Goal: Information Seeking & Learning: Learn about a topic

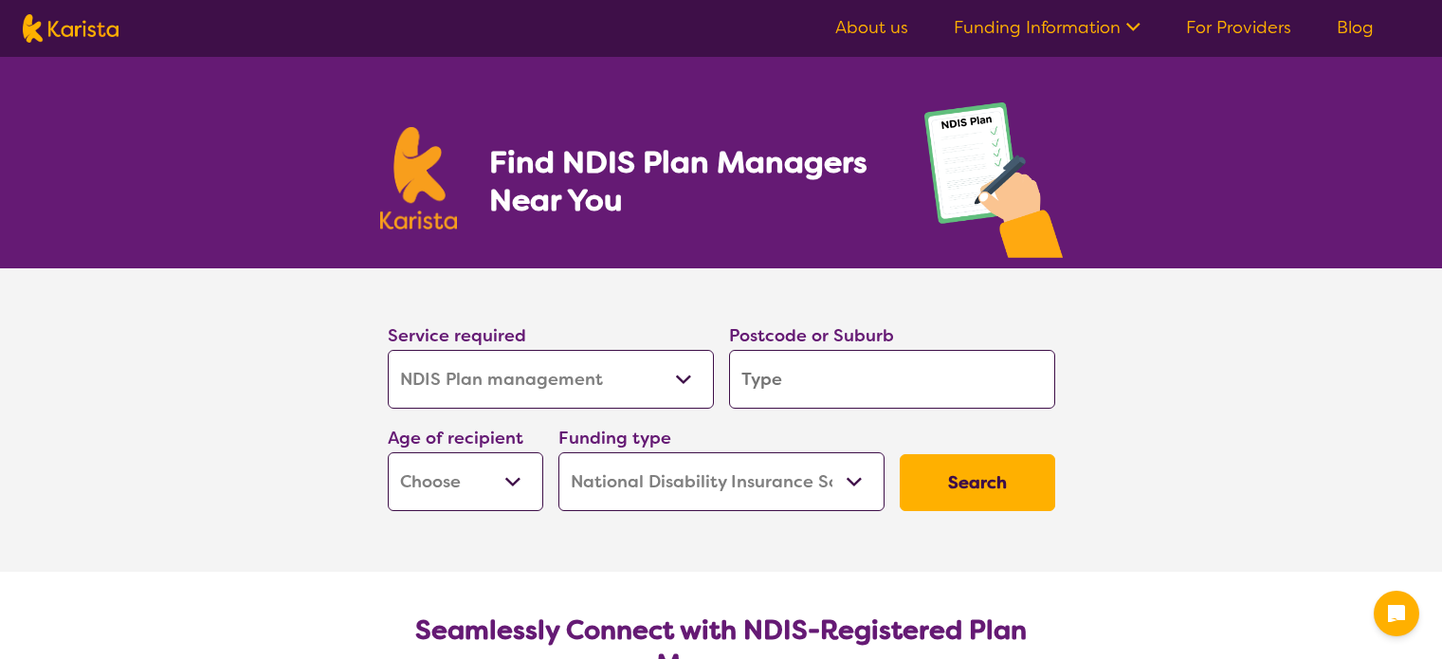
select select "NDIS Plan management"
select select "NDIS"
select select "NDIS Plan management"
select select "NDIS"
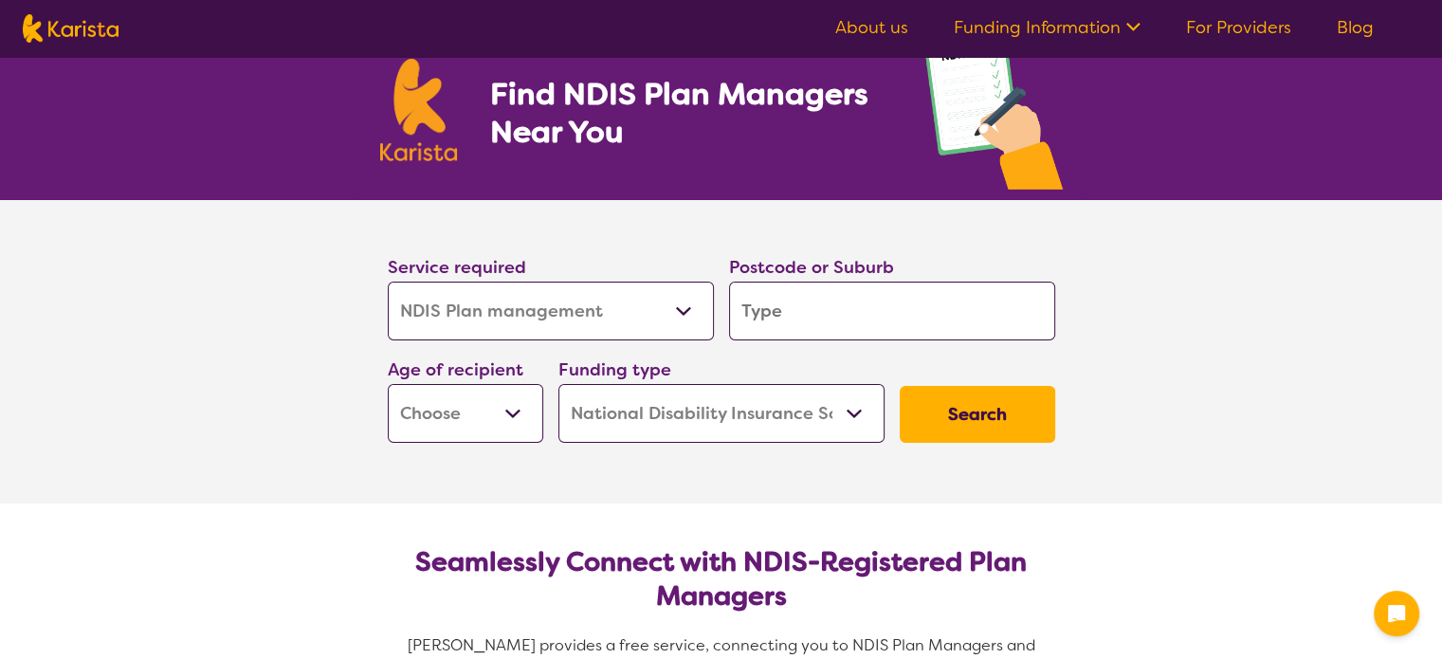
scroll to position [72, 0]
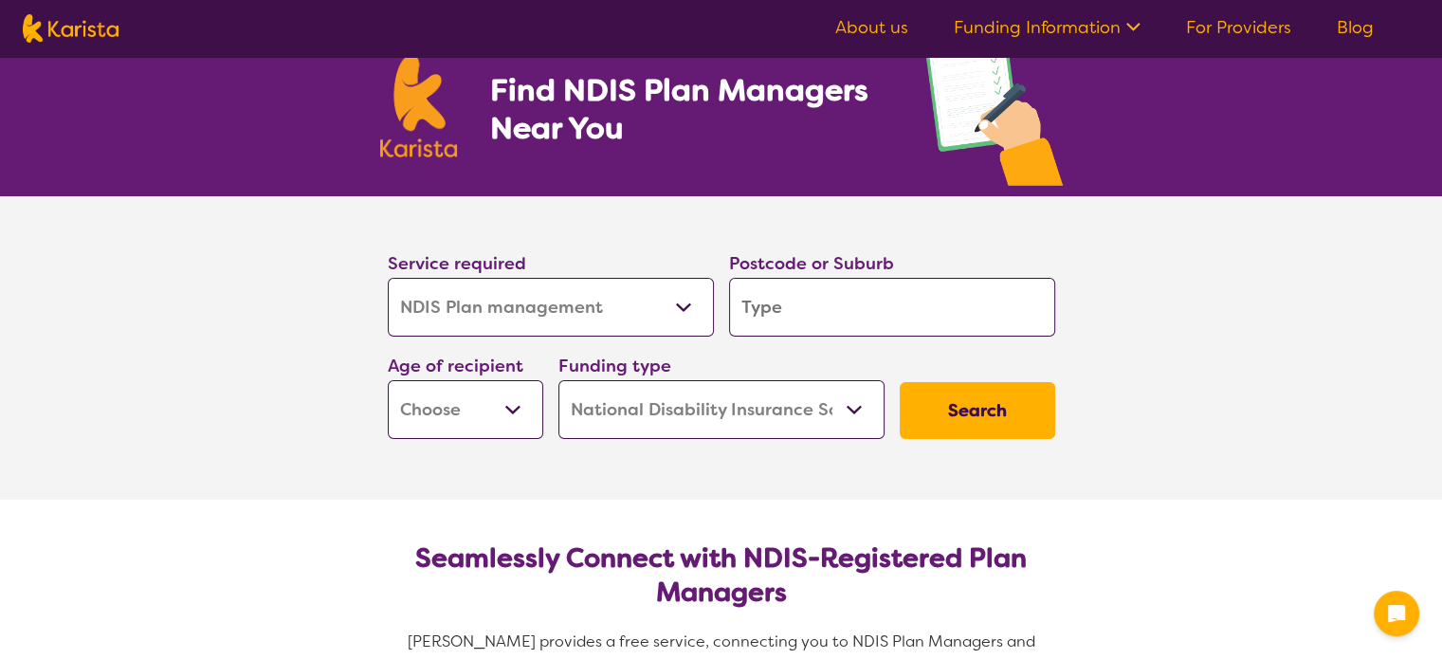
click at [784, 312] on input "search" at bounding box center [892, 307] width 326 height 59
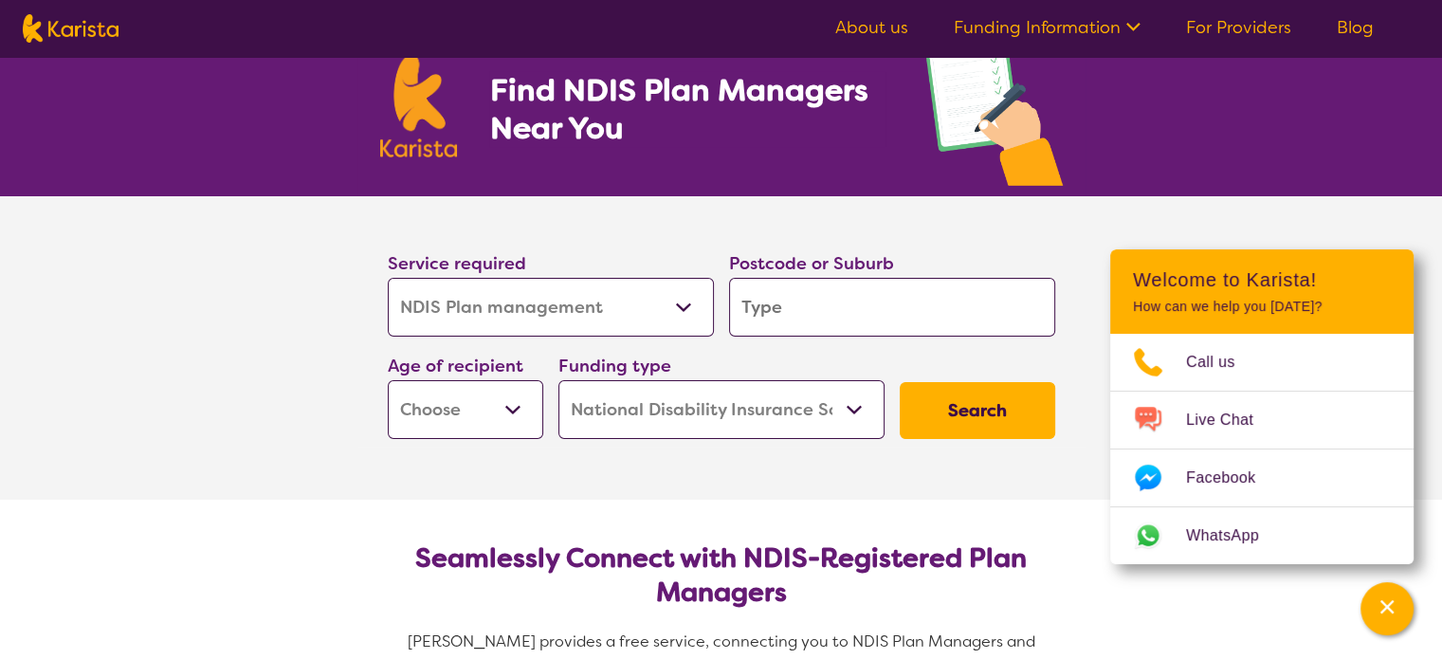
type input "4114"
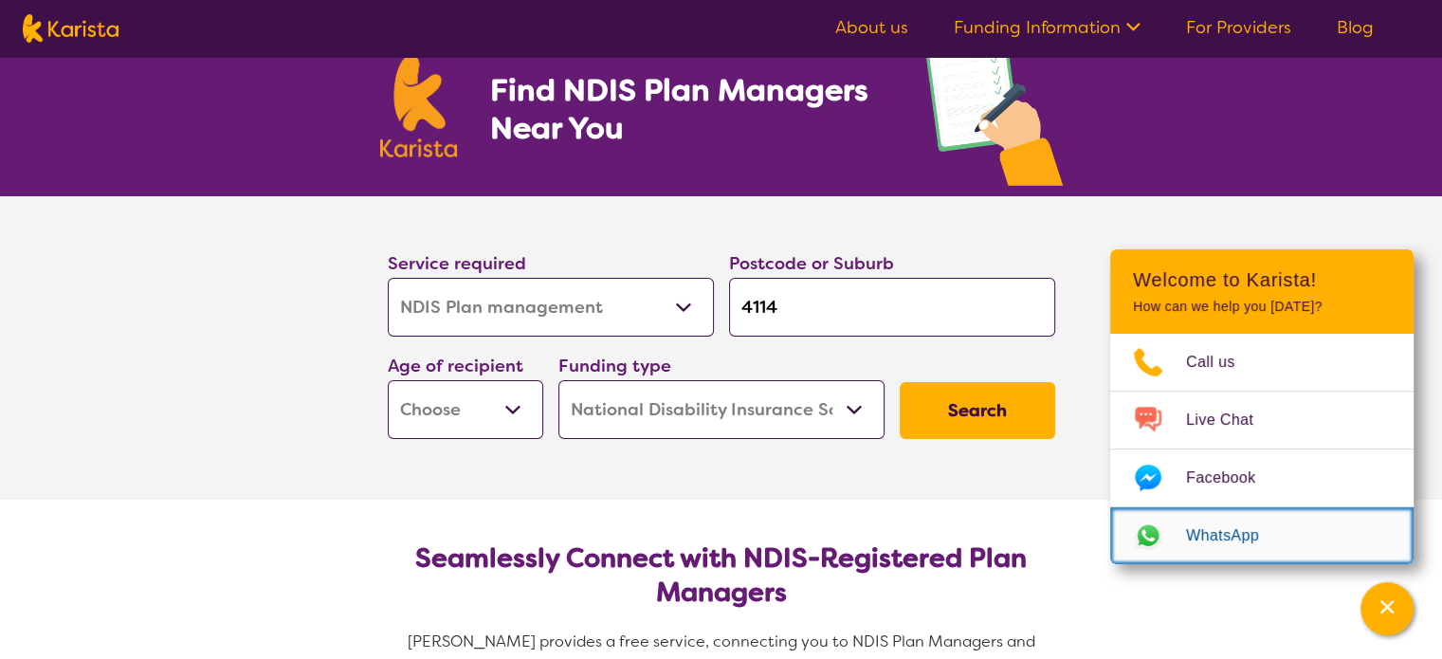
click at [1110, 556] on link "WhatsApp" at bounding box center [1261, 535] width 303 height 57
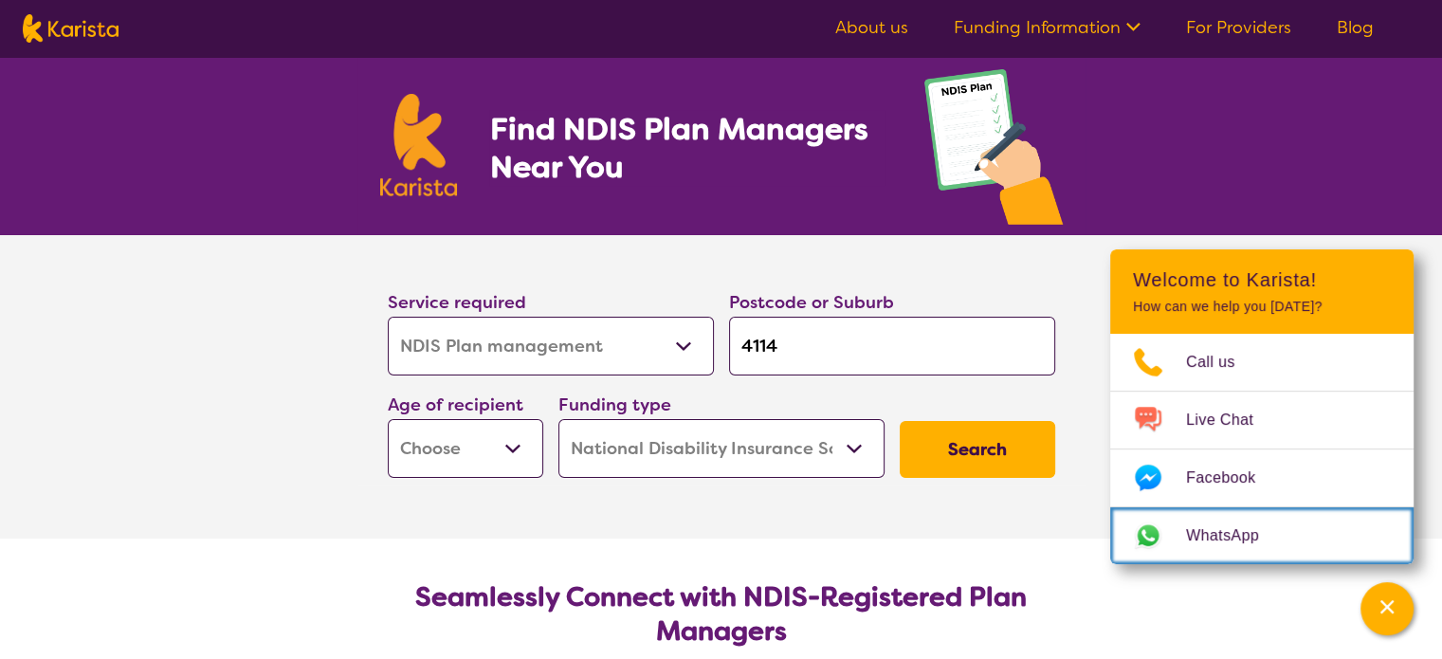
scroll to position [30, 0]
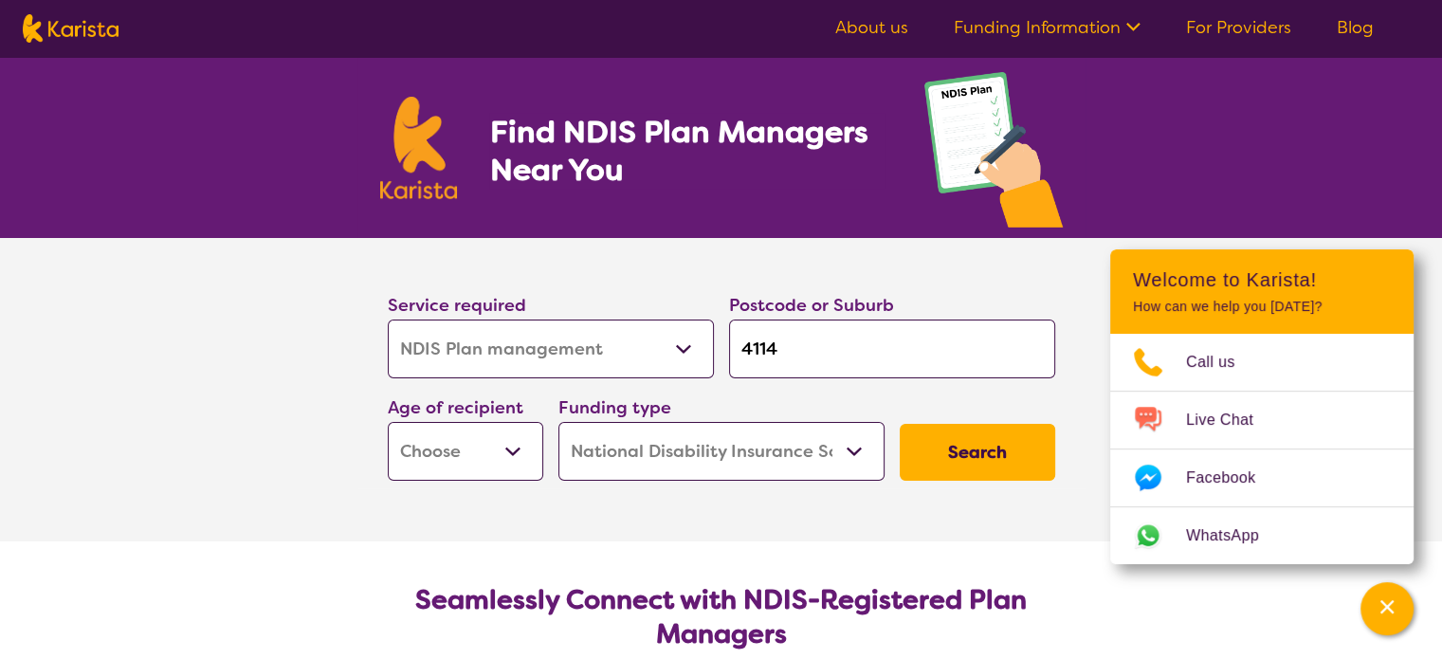
click at [978, 445] on button "Search" at bounding box center [976, 452] width 155 height 57
click at [507, 447] on select "Early Childhood - 0 to 9 Child - 10 to 11 Adolescent - 12 to 17 Adult - 18 to 6…" at bounding box center [465, 451] width 155 height 59
select select "AD"
click at [388, 422] on select "Early Childhood - 0 to 9 Child - 10 to 11 Adolescent - 12 to 17 Adult - 18 to 6…" at bounding box center [465, 451] width 155 height 59
select select "AD"
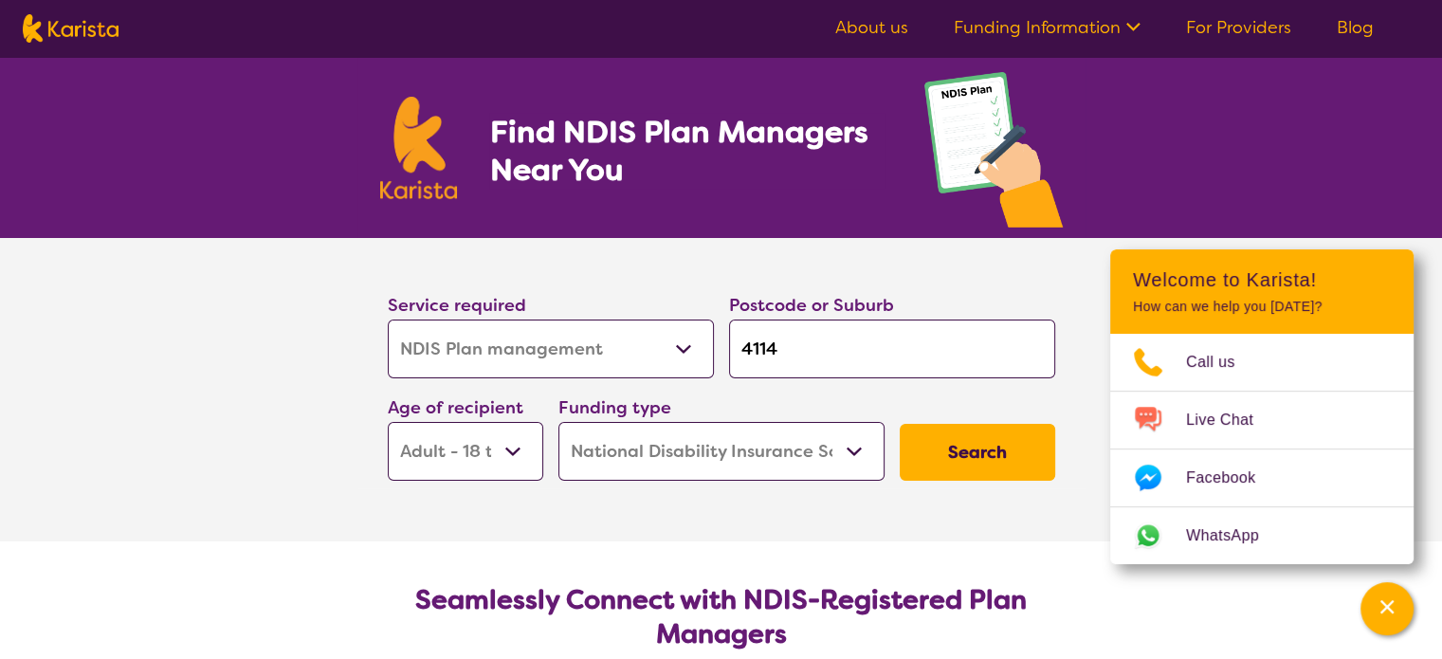
click at [956, 453] on button "Search" at bounding box center [976, 452] width 155 height 57
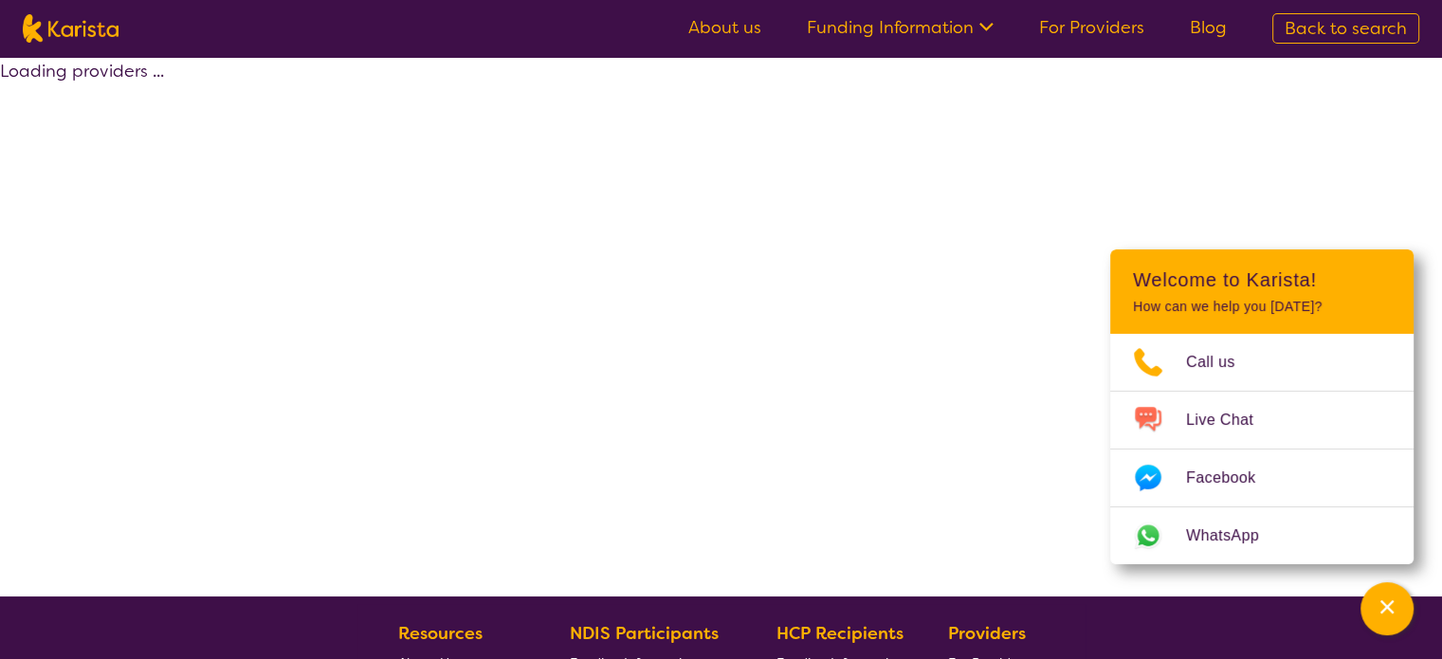
select select "by_score"
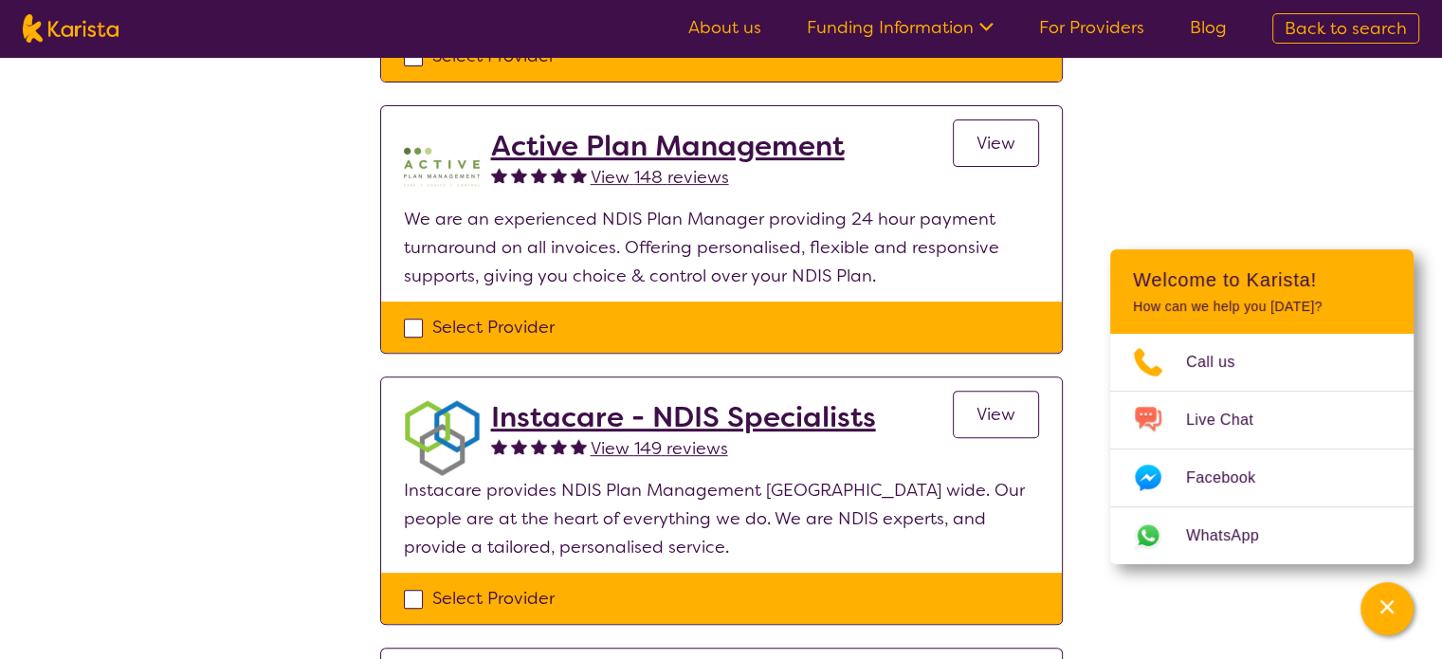
scroll to position [671, 0]
click at [989, 143] on span "View" at bounding box center [995, 143] width 39 height 23
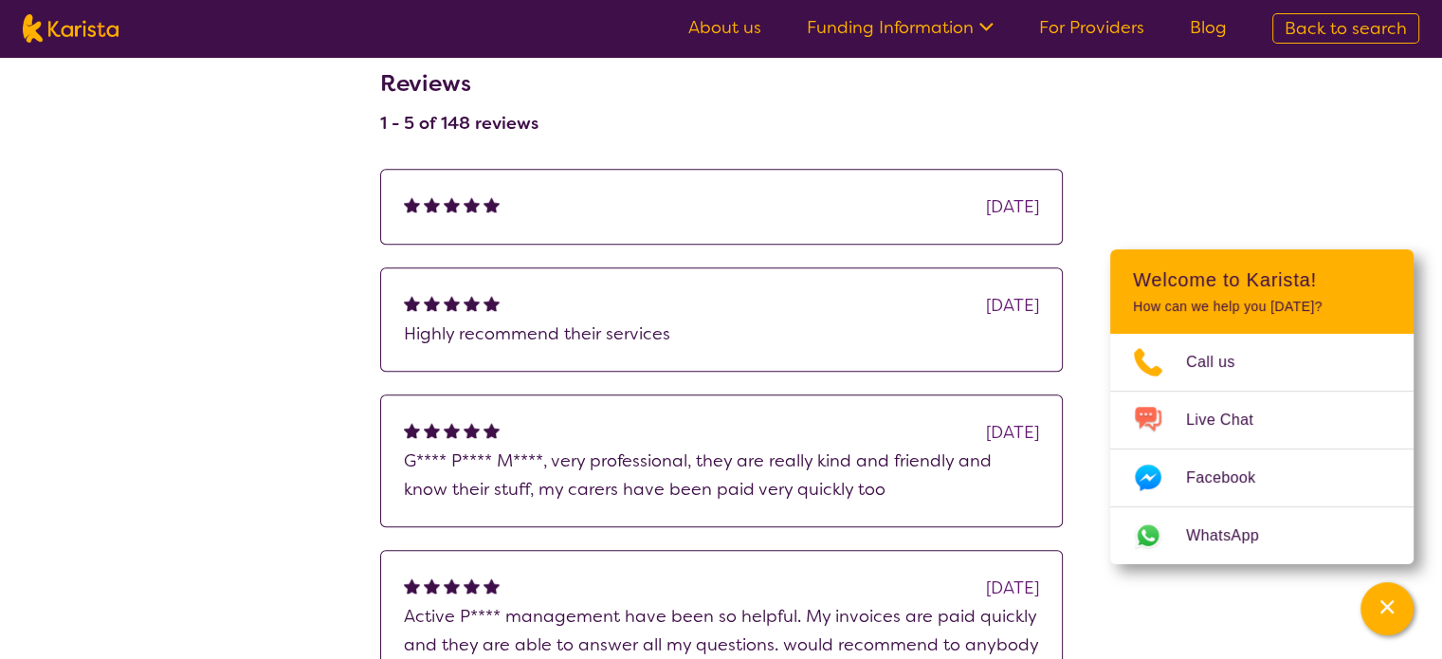
scroll to position [1350, 0]
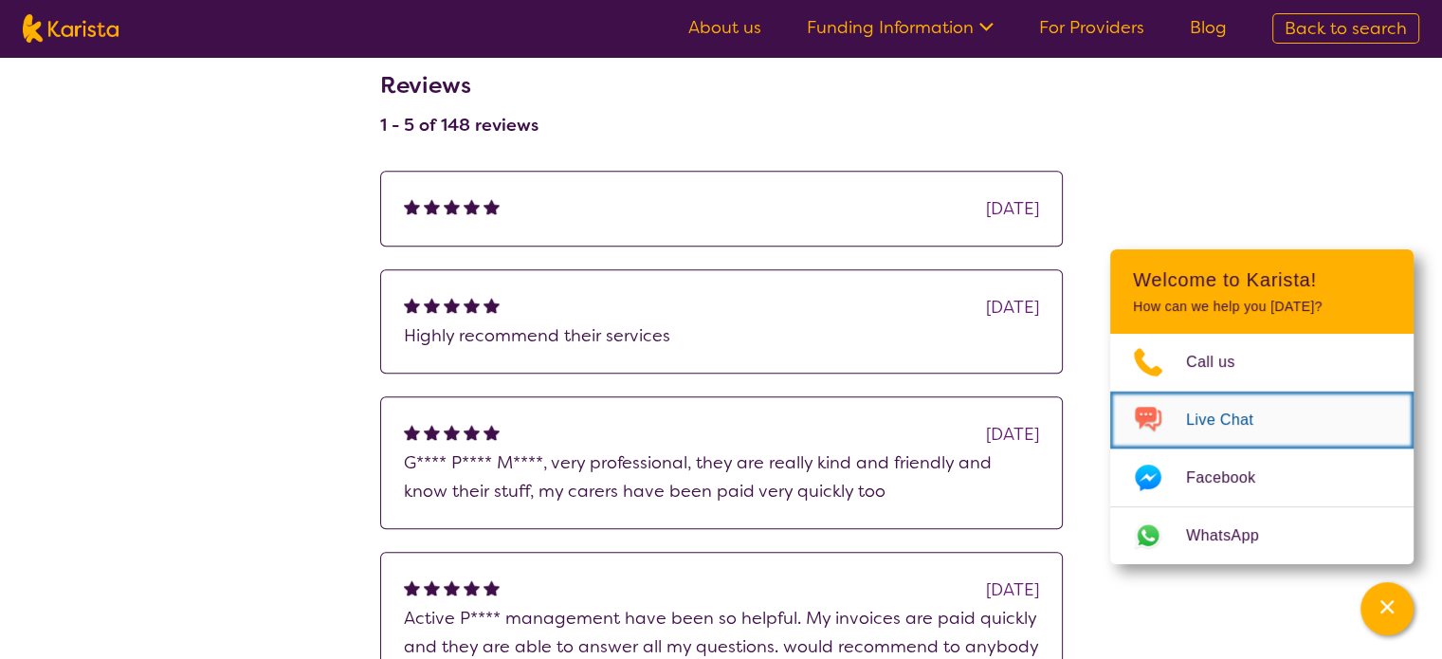
click at [1192, 416] on span "Live Chat" at bounding box center [1231, 420] width 90 height 28
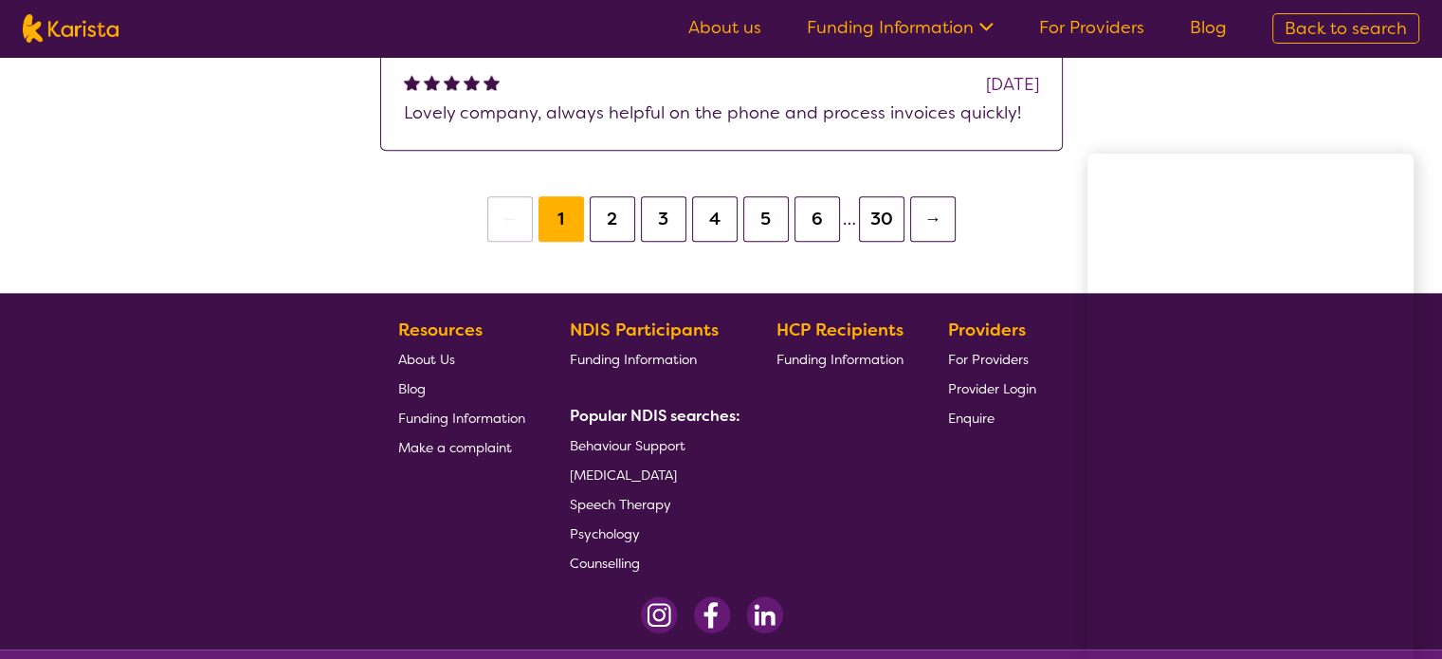
scroll to position [2131, 0]
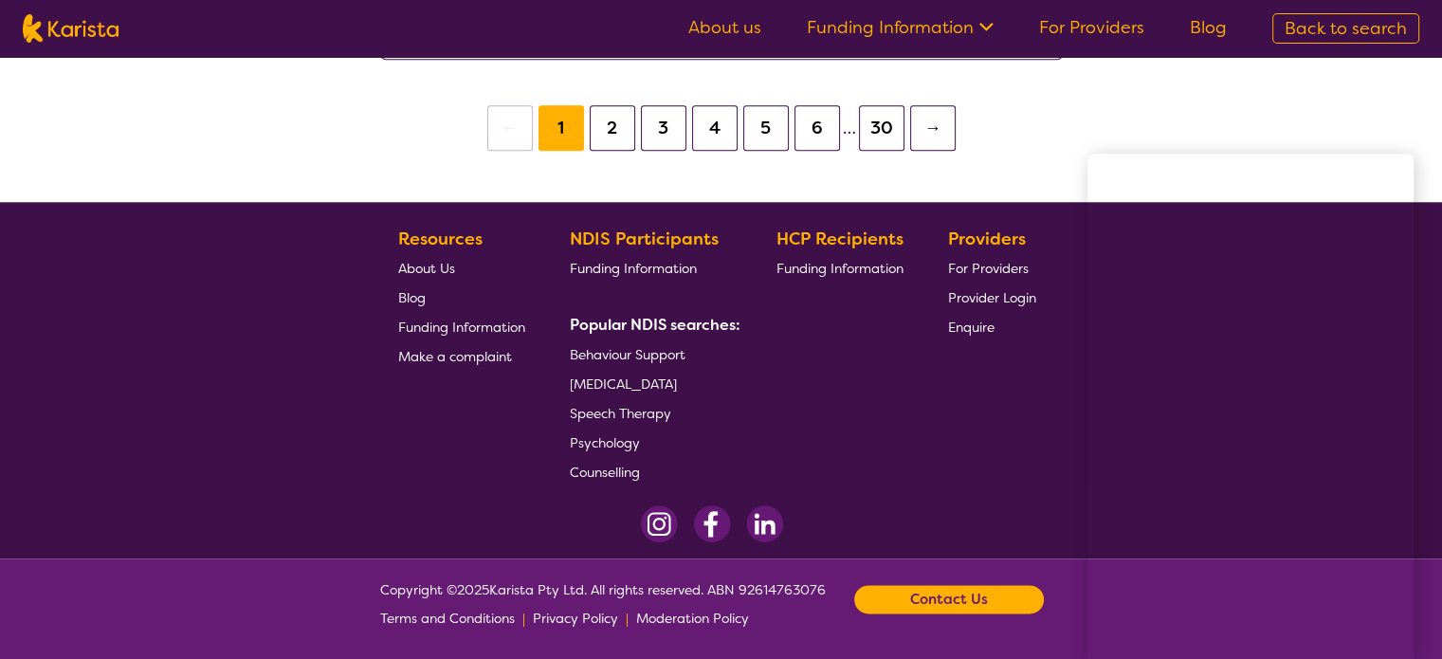
click at [652, 262] on span "Funding Information" at bounding box center [633, 268] width 127 height 17
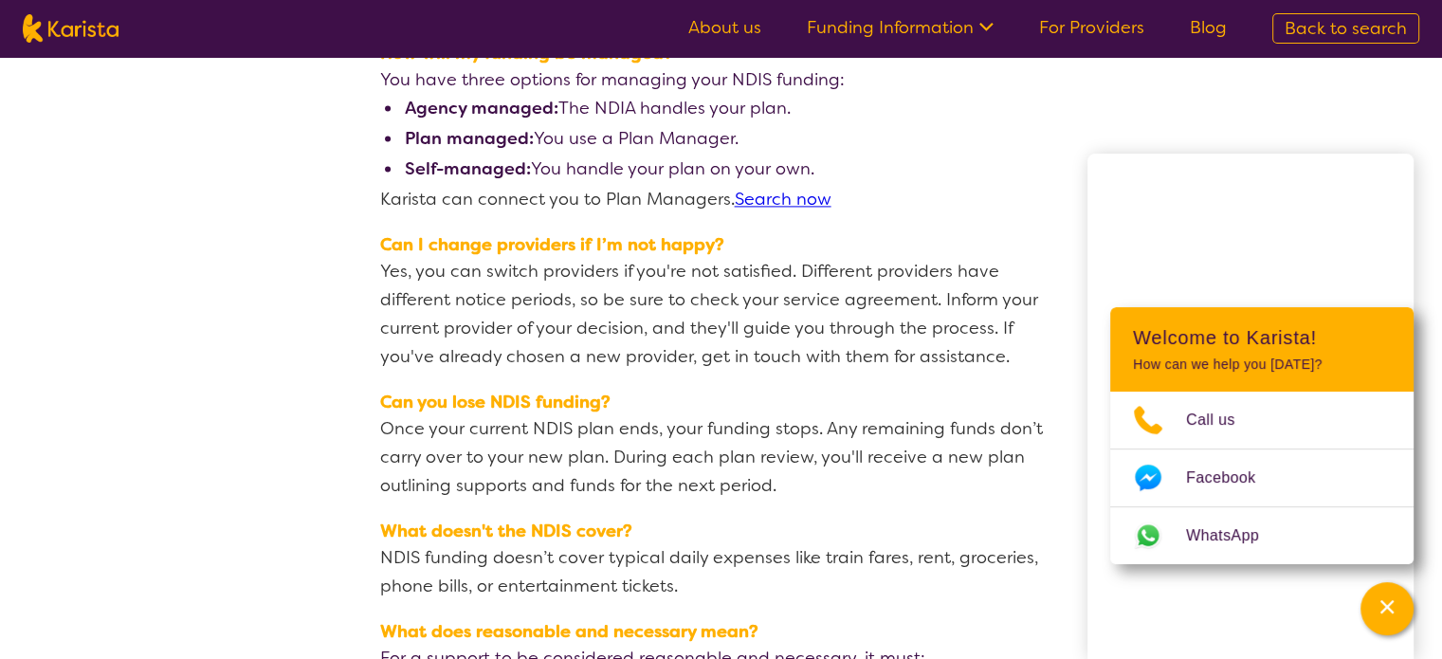
scroll to position [2730, 0]
